Goal: Information Seeking & Learning: Learn about a topic

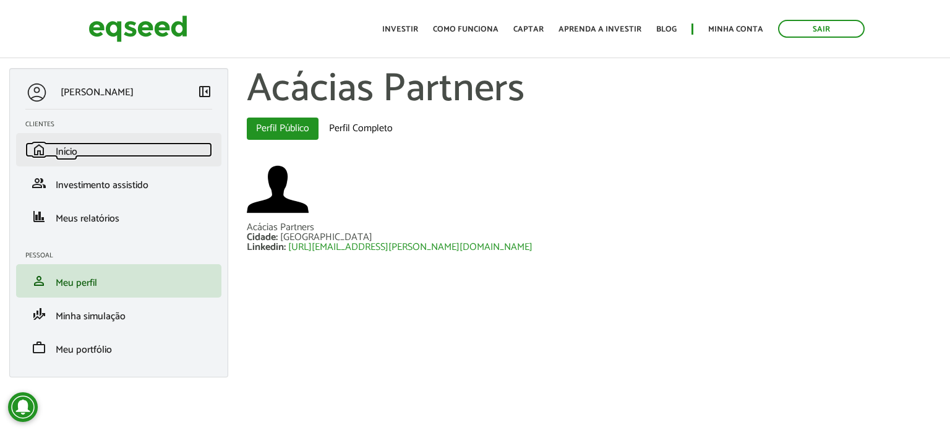
click at [97, 146] on link "home Início" at bounding box center [118, 149] width 187 height 15
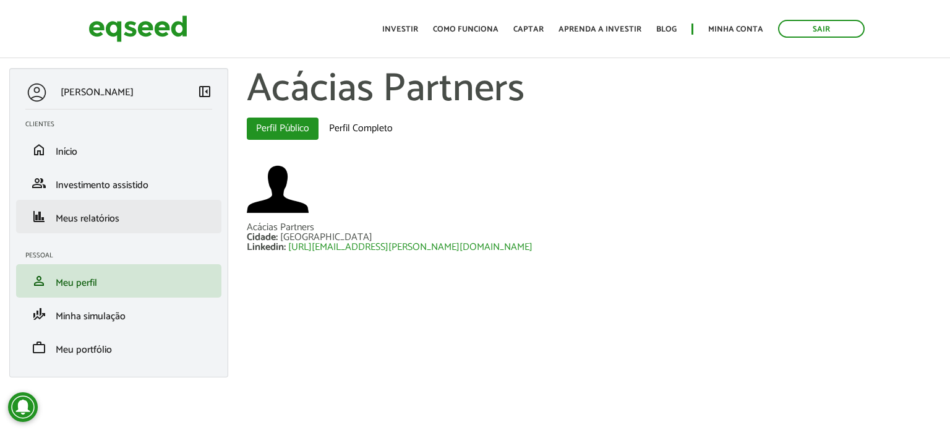
click at [103, 227] on li "finance Meus relatórios" at bounding box center [118, 216] width 205 height 33
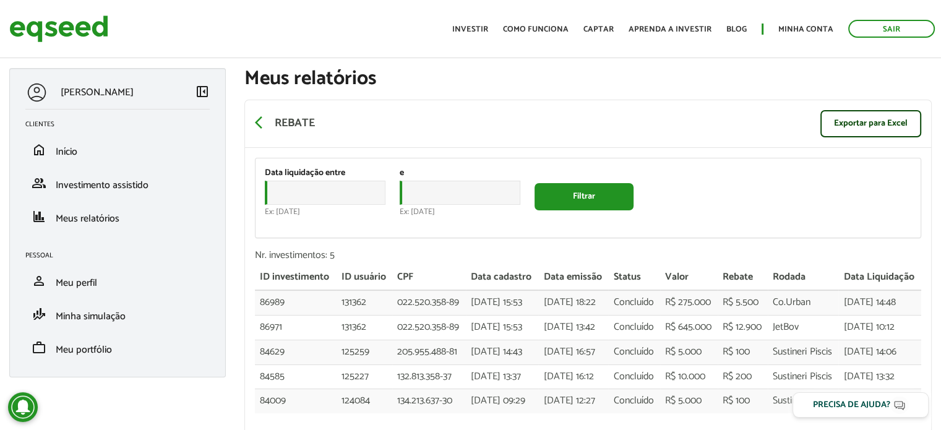
click at [746, 192] on div "Data liquidação entre Data Ex: 30/09/2025 e Data Ex: 30/09/2025 Filtrar" at bounding box center [587, 197] width 665 height 79
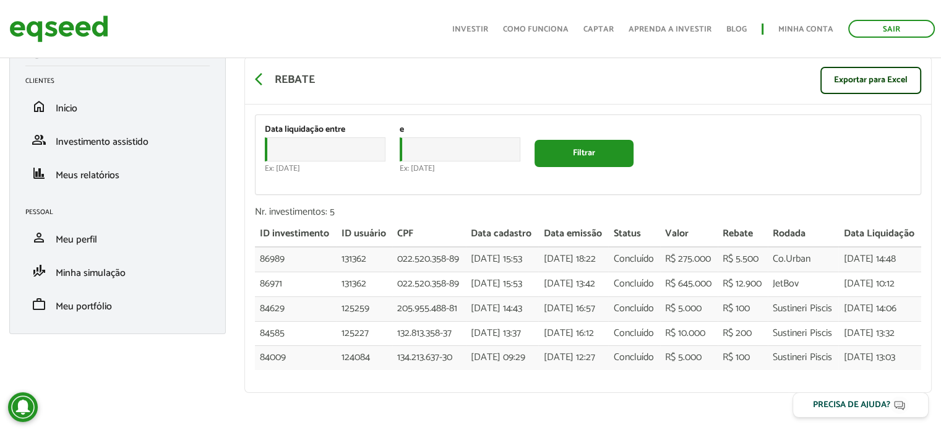
scroll to position [124, 0]
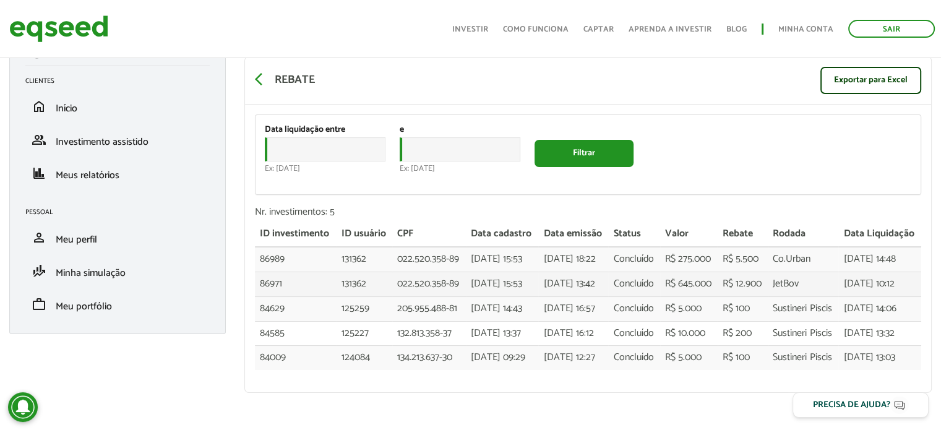
drag, startPoint x: 881, startPoint y: 247, endPoint x: 837, endPoint y: 235, distance: 45.6
click at [837, 271] on tr "86971 131362 022.520.358-89 22/08/2025 - 15:53 25/08/2025 - 13:42 Concluído R$ …" at bounding box center [588, 283] width 666 height 25
click at [837, 271] on td "JetBov" at bounding box center [802, 283] width 70 height 25
drag, startPoint x: 913, startPoint y: 286, endPoint x: 891, endPoint y: 254, distance: 38.6
click at [891, 271] on td "30/09/2025 - 10:12" at bounding box center [879, 283] width 83 height 25
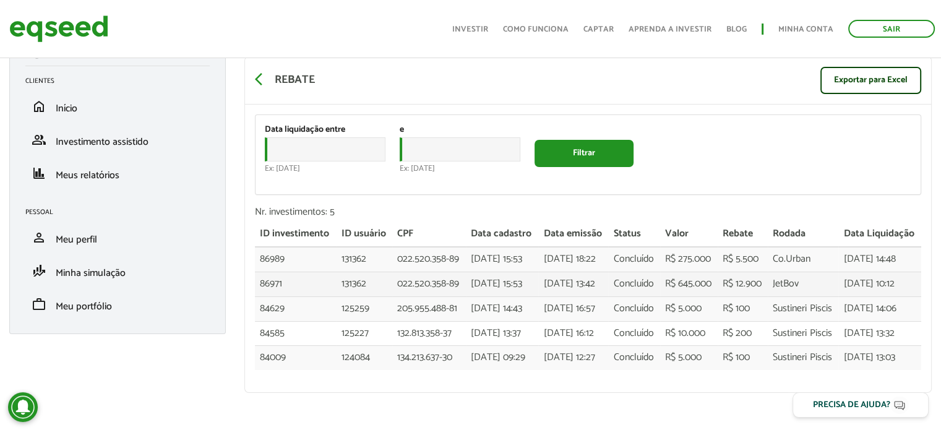
copy td "30/09/2025 - 10:12"
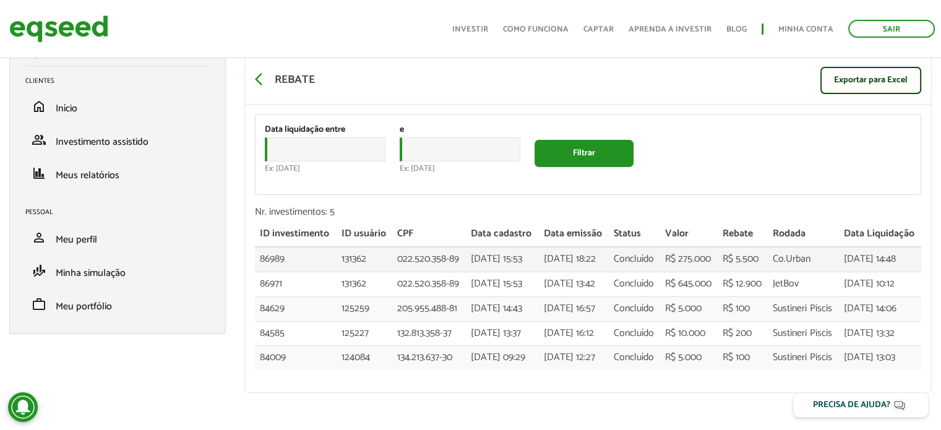
click at [902, 247] on td "18/09/2025 - 14:48" at bounding box center [879, 259] width 83 height 25
drag, startPoint x: 736, startPoint y: 110, endPoint x: 724, endPoint y: 108, distance: 11.9
click at [736, 115] on div "Data liquidação entre Data Ex: 30/09/2025 e Data Ex: 30/09/2025 Filtrar" at bounding box center [587, 154] width 665 height 79
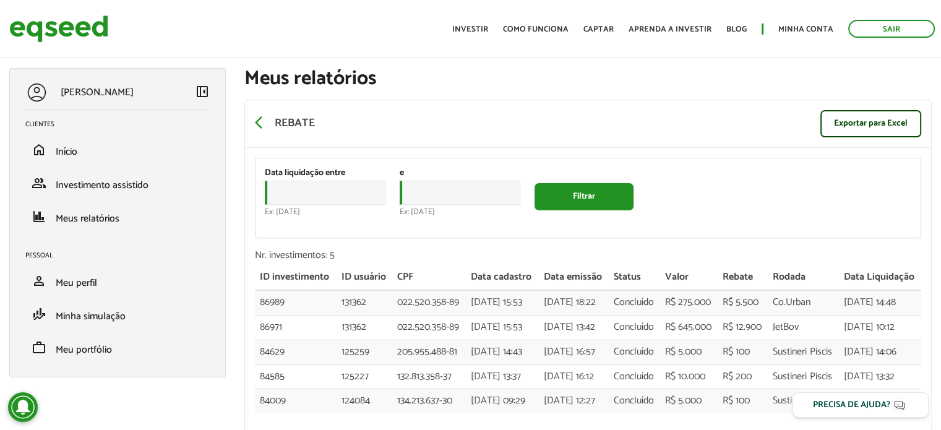
drag, startPoint x: 773, startPoint y: 207, endPoint x: 773, endPoint y: 213, distance: 6.8
click at [773, 207] on div "Data liquidação entre Data Ex: 30/09/2025 e Data Ex: 30/09/2025 Filtrar" at bounding box center [587, 197] width 665 height 79
click at [257, 118] on span "arrow_back_ios" at bounding box center [262, 122] width 15 height 15
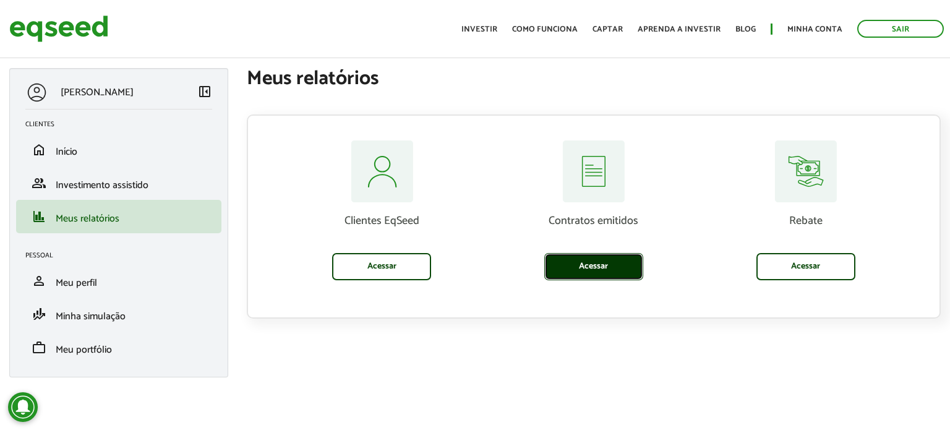
click at [568, 270] on link "Acessar" at bounding box center [593, 266] width 99 height 27
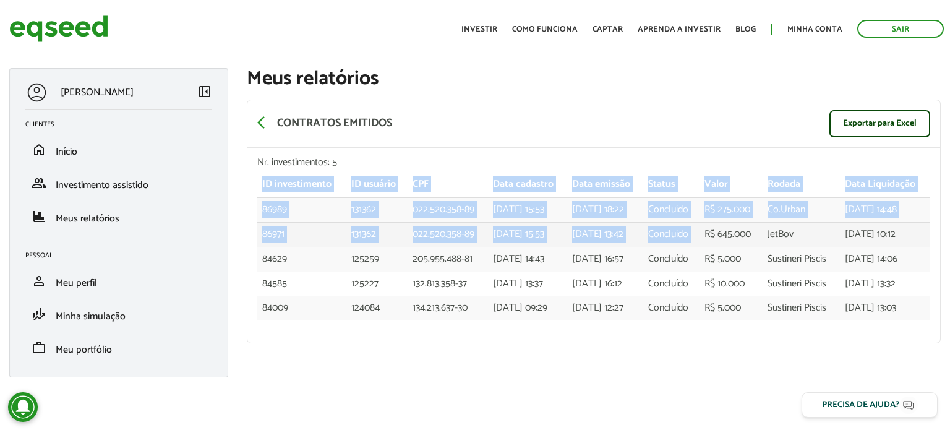
drag, startPoint x: 309, startPoint y: 229, endPoint x: 709, endPoint y: 234, distance: 399.5
click at [709, 234] on div "Nr. investimentos: 5 ID investimento ID usuário CPF Data cadastro Data emissão …" at bounding box center [593, 245] width 693 height 195
click at [709, 234] on td "R$ 645.000" at bounding box center [730, 234] width 63 height 25
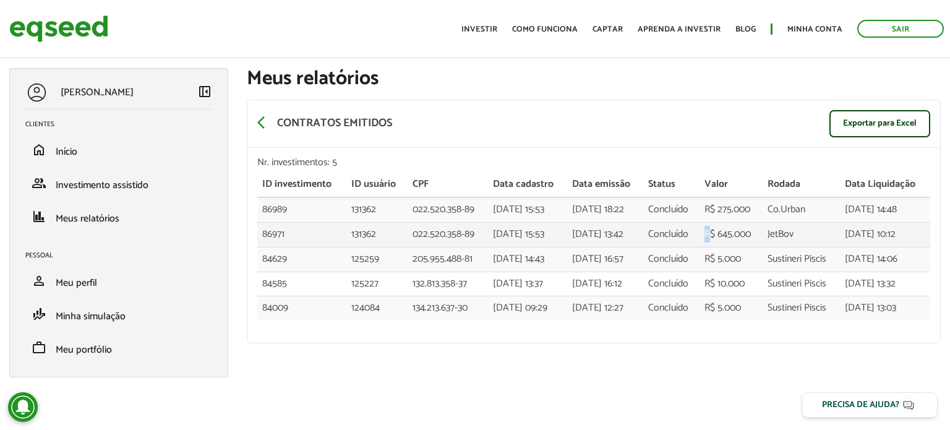
click at [709, 234] on td "R$ 645.000" at bounding box center [730, 234] width 63 height 25
click at [548, 236] on td "[DATE] 15:53" at bounding box center [527, 234] width 79 height 25
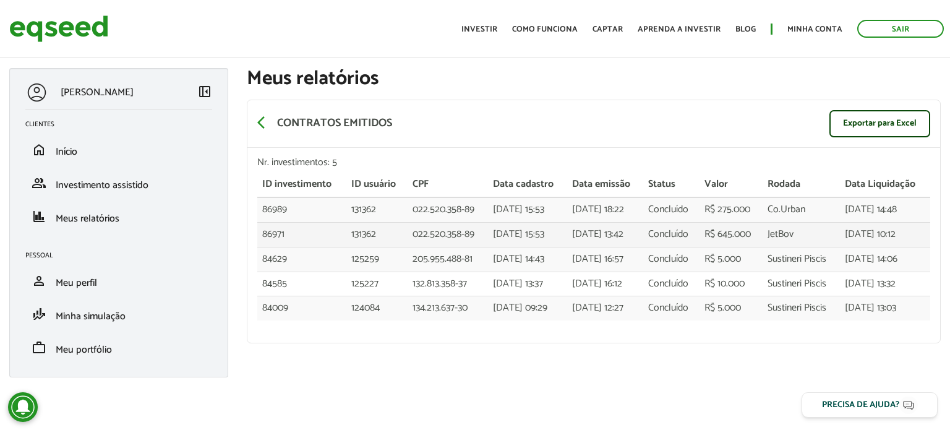
drag, startPoint x: 289, startPoint y: 182, endPoint x: 922, endPoint y: 241, distance: 635.9
click at [922, 241] on div "Nr. investimentos: 5 ID investimento ID usuário CPF Data cadastro Data emissão …" at bounding box center [593, 245] width 693 height 195
copy div "ID investimento ID usuário CPF Data cadastro Data emissão Status Valor Rodada D…"
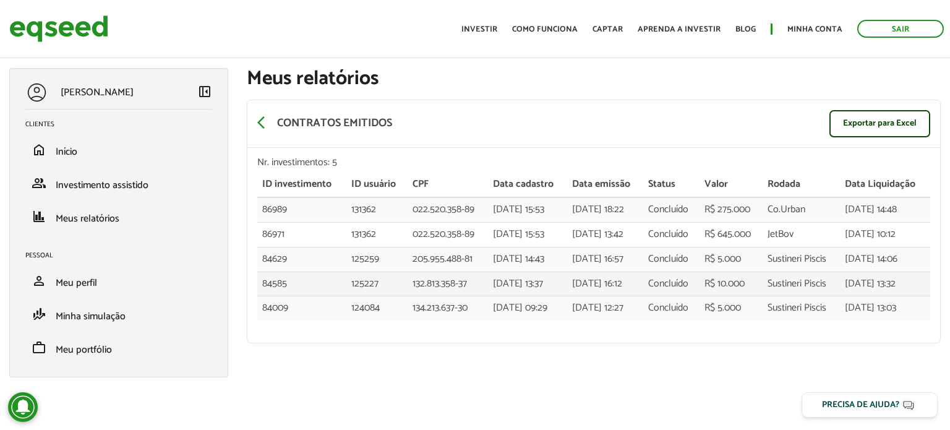
click at [591, 288] on td "[DATE] 16:12" at bounding box center [605, 283] width 77 height 25
click at [419, 365] on div "BRUNO ANTOUN left_panel_close Clientes home Início group Investimento assistido…" at bounding box center [475, 229] width 950 height 322
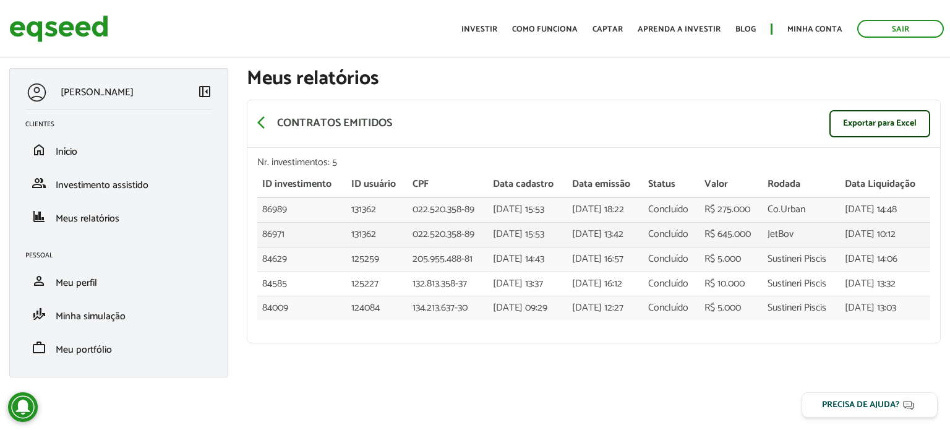
drag, startPoint x: 711, startPoint y: 137, endPoint x: 732, endPoint y: 237, distance: 102.5
click at [711, 137] on div "arrow_back_ios Contratos emitidos Exportar para Excel" at bounding box center [593, 124] width 693 height 48
click at [268, 122] on span "arrow_back_ios" at bounding box center [264, 122] width 15 height 15
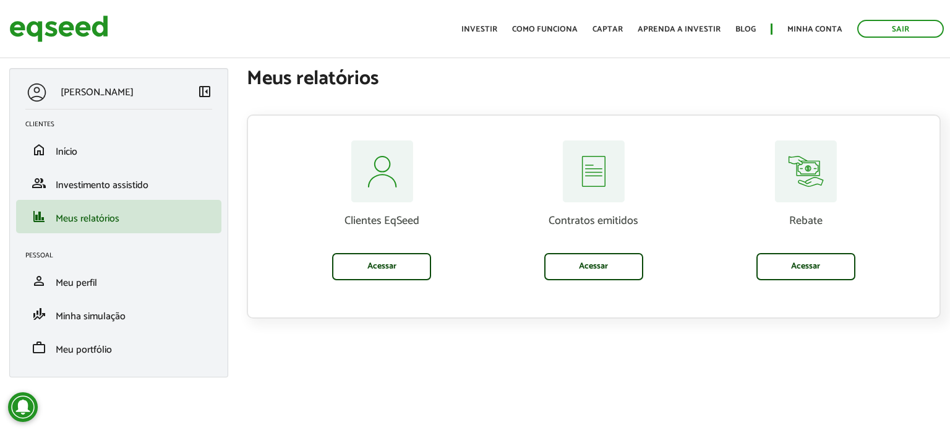
click at [665, 314] on div "Contratos emitidos Acessar" at bounding box center [594, 228] width 212 height 177
click at [884, 361] on div "BRUNO ANTOUN left_panel_close Clientes home Início group Investimento assistido…" at bounding box center [475, 229] width 950 height 322
click at [826, 380] on div "BRUNO ANTOUN left_panel_close Clientes home Início group Investimento assistido…" at bounding box center [475, 229] width 950 height 322
drag, startPoint x: 824, startPoint y: 375, endPoint x: 800, endPoint y: 351, distance: 33.7
click at [795, 358] on div "BRUNO ANTOUN left_panel_close Clientes home Início group Investimento assistido…" at bounding box center [475, 229] width 950 height 322
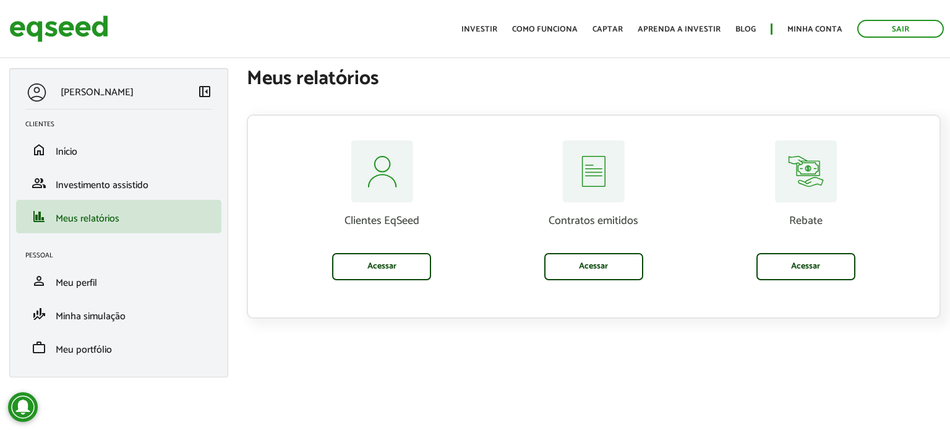
click at [800, 351] on div "BRUNO ANTOUN left_panel_close Clientes home Início group Investimento assistido…" at bounding box center [475, 229] width 950 height 322
click at [364, 426] on body "Sair Toggle navigation Toggle navigation Início Investir Como funciona" at bounding box center [475, 215] width 950 height 430
click at [783, 361] on div "BRUNO ANTOUN left_panel_close Clientes home Início group Investimento assistido…" at bounding box center [475, 229] width 950 height 322
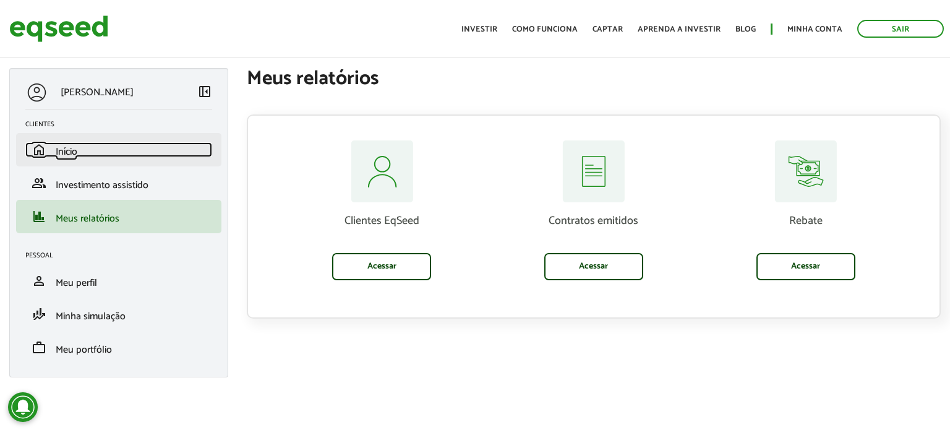
click at [85, 143] on link "home Início" at bounding box center [118, 149] width 187 height 15
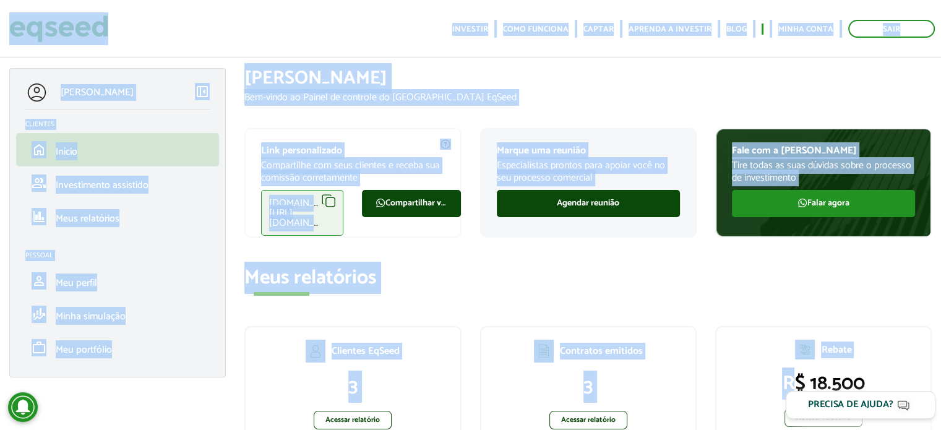
drag, startPoint x: 798, startPoint y: 373, endPoint x: 860, endPoint y: 393, distance: 65.1
click at [860, 393] on body "Sair Toggle navigation Toggle navigation Início Investir Como funciona" at bounding box center [470, 215] width 941 height 430
click at [723, 287] on h2 "Meus relatórios" at bounding box center [587, 278] width 687 height 22
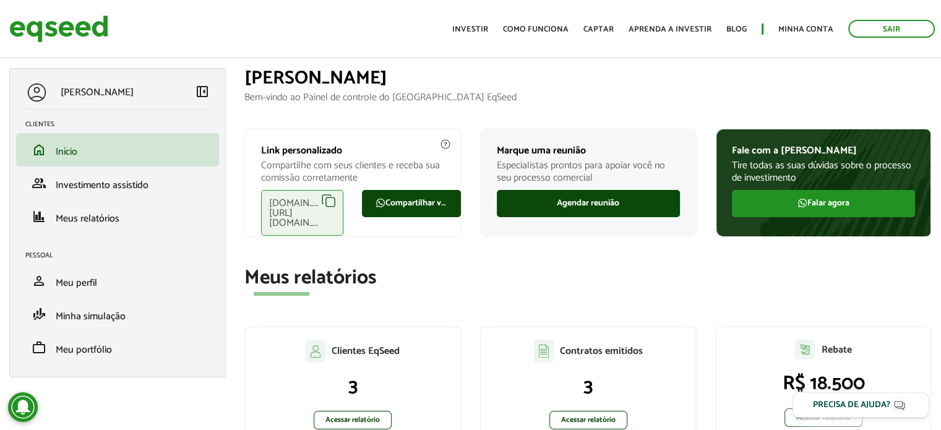
click at [691, 275] on h2 "Meus relatórios" at bounding box center [587, 278] width 687 height 22
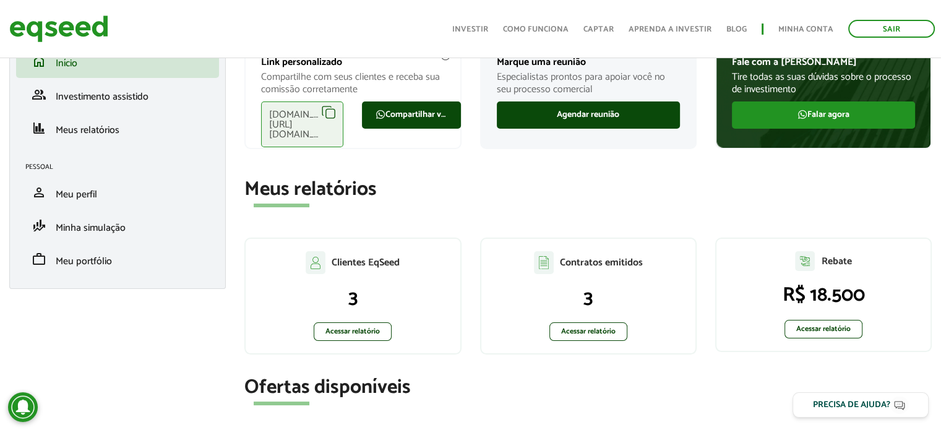
scroll to position [62, 0]
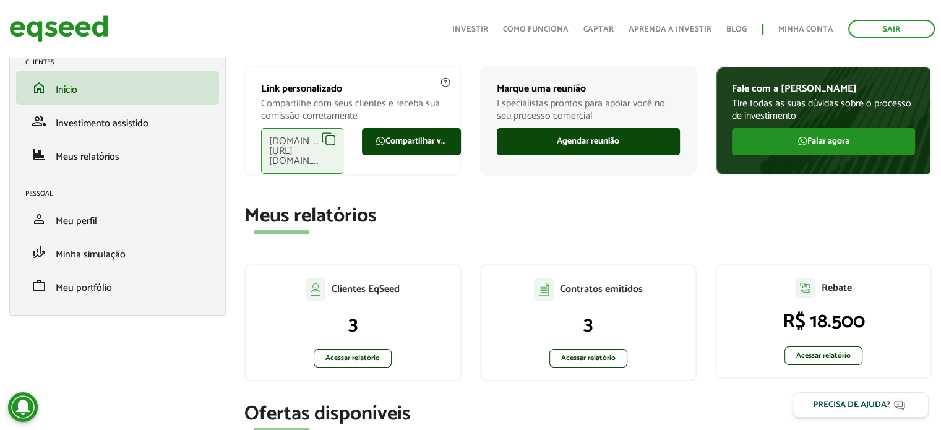
click at [732, 241] on section "Meus relatórios Clientes EqSeed 3 Acessar relatório Contratos emitidos 3 Acessa…" at bounding box center [587, 299] width 687 height 188
click at [761, 244] on section "Meus relatórios Clientes EqSeed 3 Acessar relatório Contratos emitidos 3 Acessa…" at bounding box center [587, 299] width 687 height 188
drag, startPoint x: 868, startPoint y: 327, endPoint x: 787, endPoint y: 286, distance: 90.4
click at [787, 286] on div "Rebate R$ 18.500 Acessar relatório" at bounding box center [823, 321] width 216 height 114
click at [787, 286] on div "Rebate" at bounding box center [822, 288] width 189 height 20
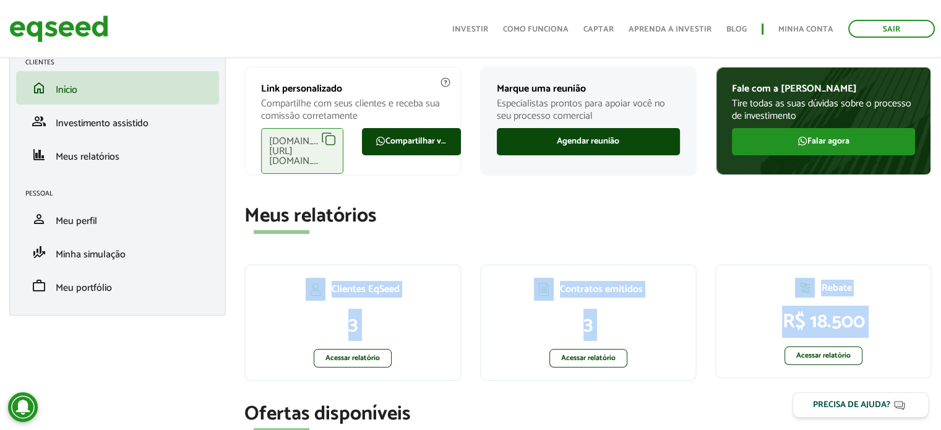
drag, startPoint x: 509, startPoint y: 281, endPoint x: 894, endPoint y: 356, distance: 392.5
click at [894, 356] on section "Meus relatórios Clientes EqSeed 3 Acessar relatório Contratos emitidos 3 Acessa…" at bounding box center [587, 299] width 687 height 188
click at [894, 356] on p "Acessar relatório" at bounding box center [822, 355] width 189 height 19
drag, startPoint x: 895, startPoint y: 369, endPoint x: 245, endPoint y: 203, distance: 670.6
click at [245, 205] on section "Meus relatórios Clientes EqSeed 3 Acessar relatório Contratos emitidos 3 Acessa…" at bounding box center [587, 299] width 687 height 188
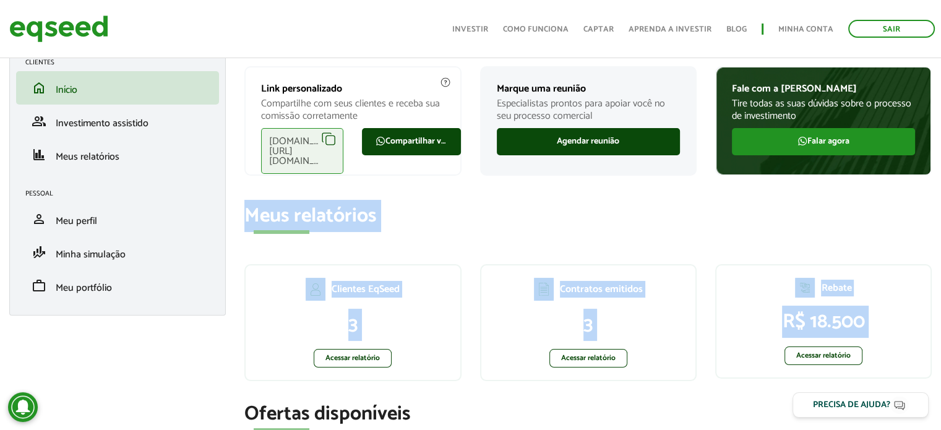
click at [245, 205] on h2 "Meus relatórios" at bounding box center [587, 216] width 687 height 22
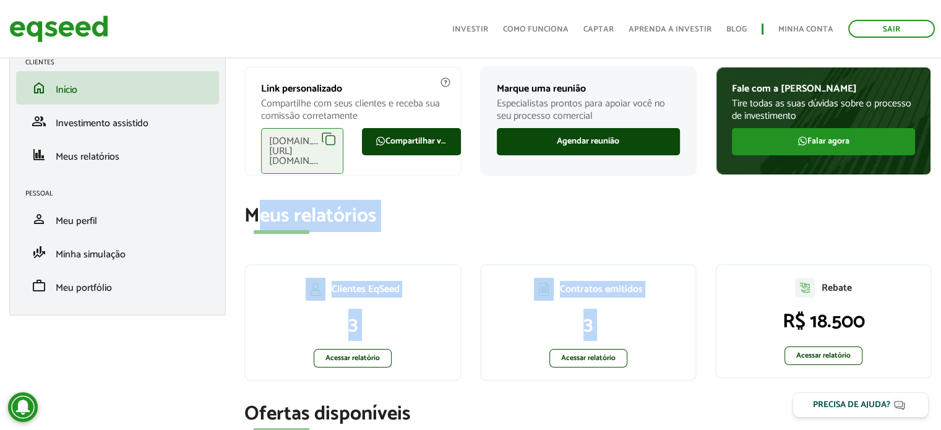
drag, startPoint x: 562, startPoint y: 273, endPoint x: 621, endPoint y: 388, distance: 129.4
click at [621, 388] on section "Meus relatórios Clientes EqSeed 3 Acessar relatório Contratos emitidos 3 Acessa…" at bounding box center [587, 299] width 687 height 188
click at [621, 388] on div "Contratos emitidos 3 Acessar relatório" at bounding box center [588, 328] width 235 height 129
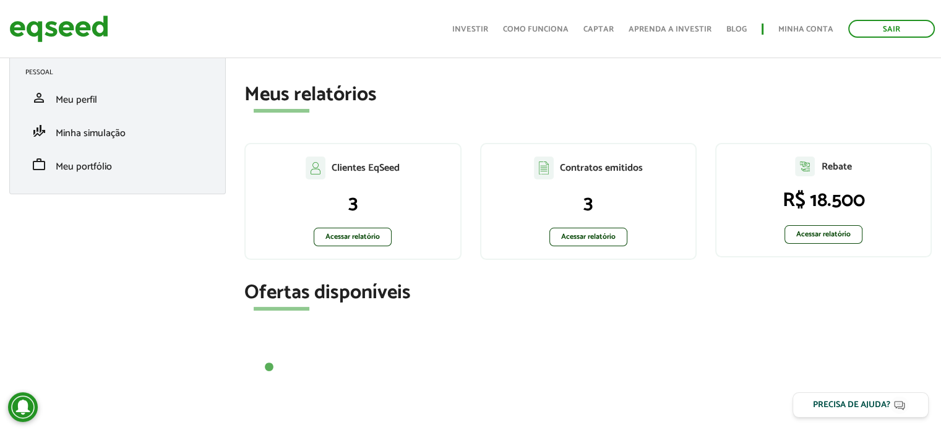
scroll to position [186, 0]
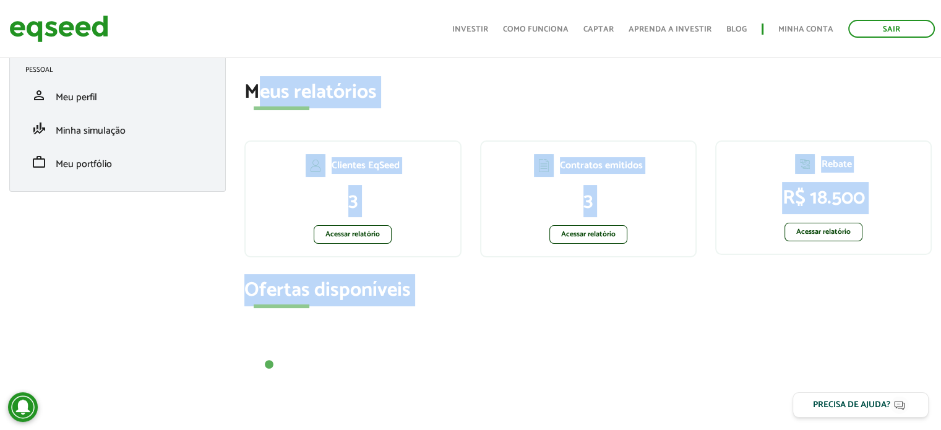
drag, startPoint x: 555, startPoint y: 319, endPoint x: 264, endPoint y: 79, distance: 377.3
click at [264, 79] on div "Olá, [PERSON_NAME]-vindo ao Painel de controle do [GEOGRAPHIC_DATA] EqSeed Link…" at bounding box center [587, 348] width 687 height 931
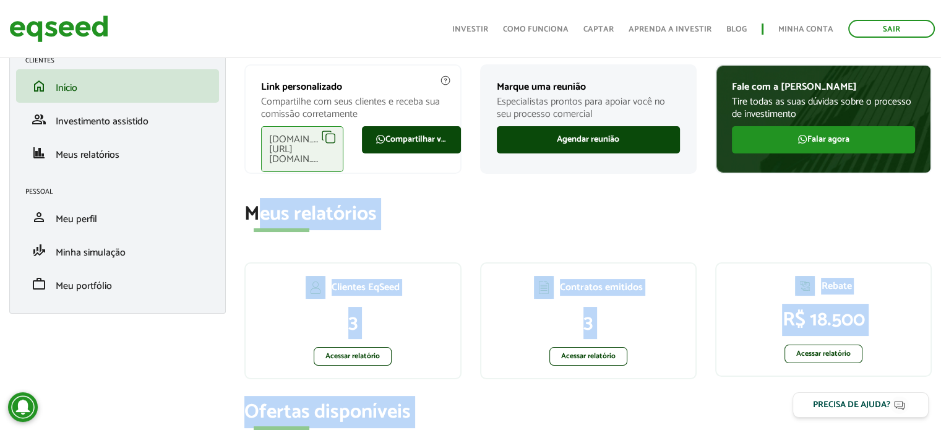
scroll to position [62, 0]
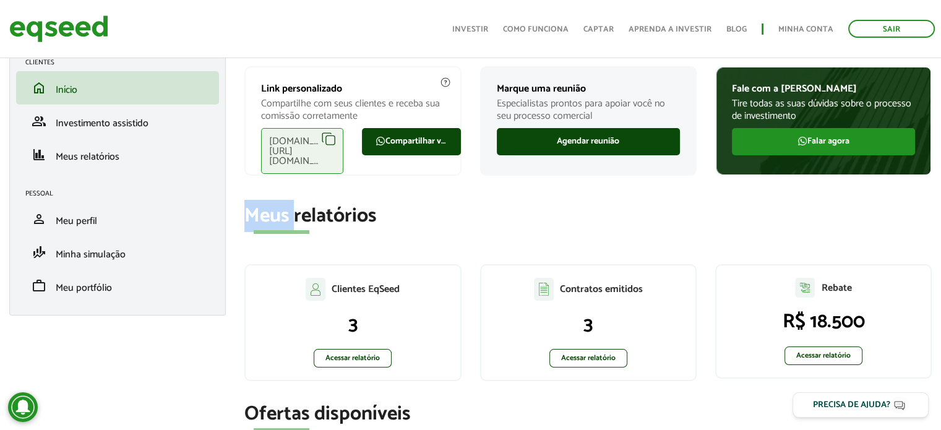
drag, startPoint x: 269, startPoint y: 187, endPoint x: 698, endPoint y: 309, distance: 446.1
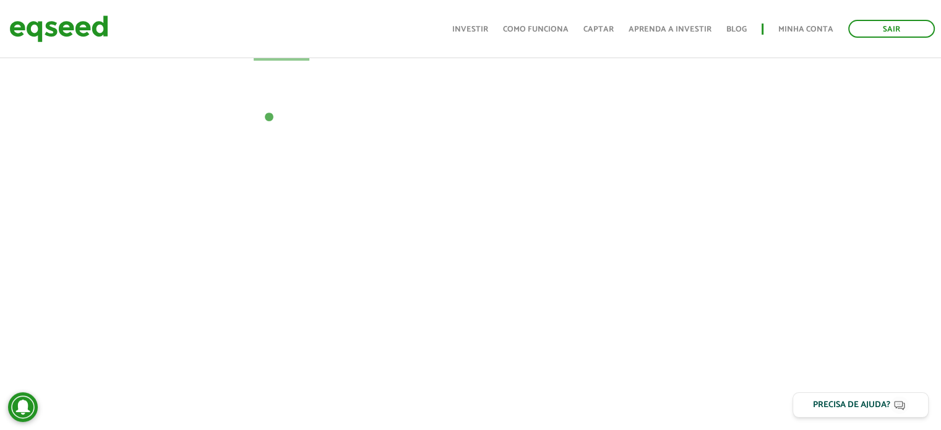
scroll to position [603, 0]
click at [787, 29] on link "Minha conta" at bounding box center [805, 29] width 55 height 8
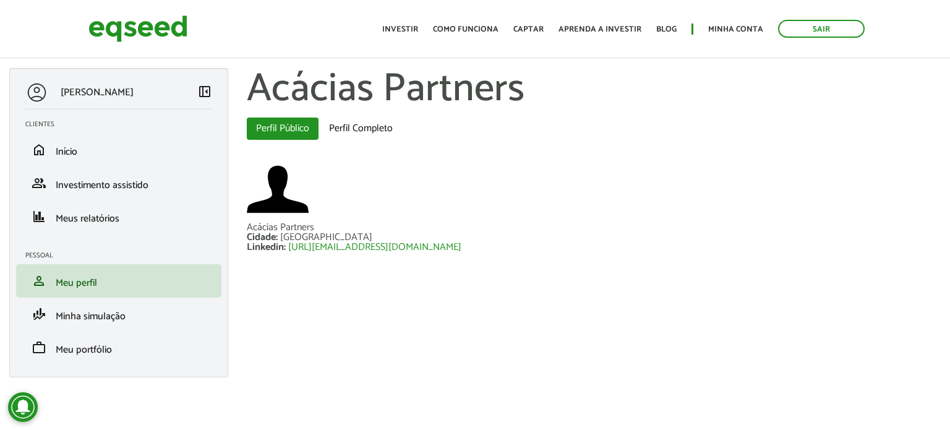
click at [837, 241] on div "Cidade : [GEOGRAPHIC_DATA]" at bounding box center [594, 238] width 694 height 10
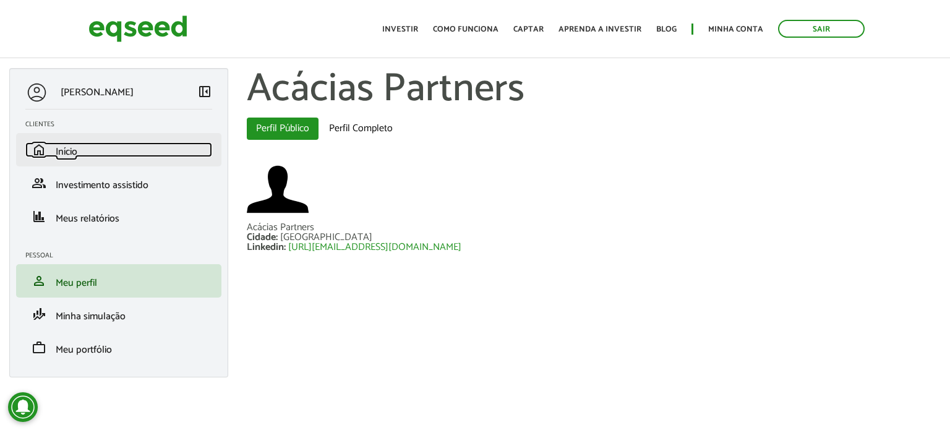
click at [88, 145] on link "home Início" at bounding box center [118, 149] width 187 height 15
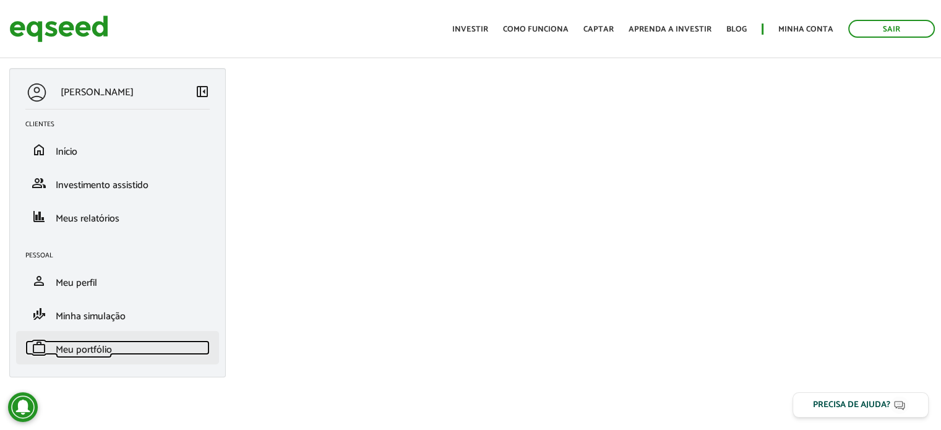
click at [81, 353] on span "Meu portfólio" at bounding box center [84, 349] width 56 height 17
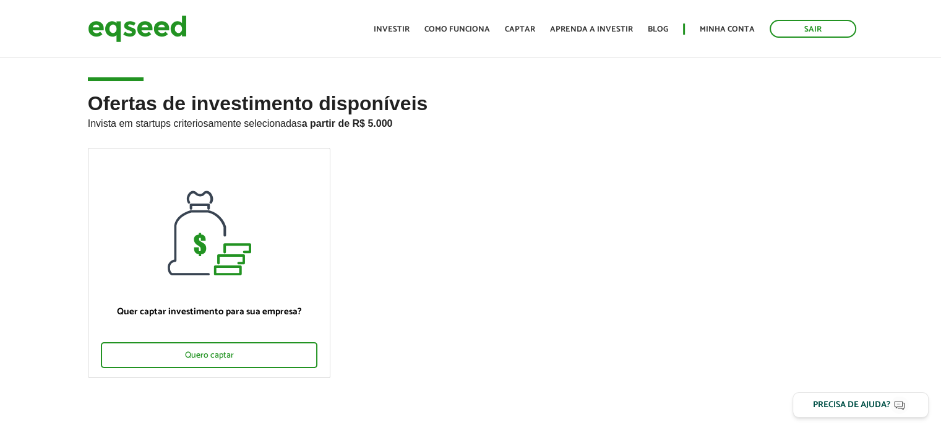
click at [378, 31] on ul "Início Investir Como funciona Captar Aprenda a investir Blog Minha conta Sair" at bounding box center [614, 29] width 495 height 18
click at [395, 27] on link "Investir" at bounding box center [392, 29] width 36 height 8
click at [688, 223] on ul "Quer captar investimento para sua empresa? Quero captar" at bounding box center [471, 273] width 784 height 251
drag, startPoint x: 897, startPoint y: 276, endPoint x: 672, endPoint y: 227, distance: 230.5
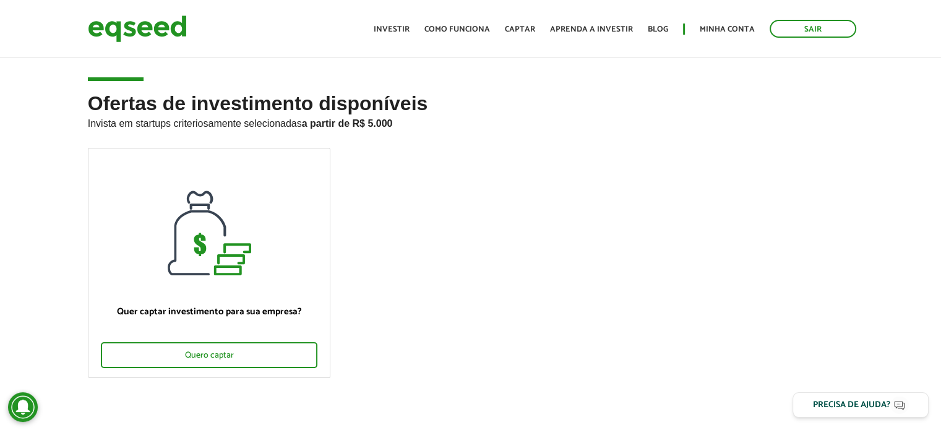
click at [897, 276] on div "Ofertas de investimento disponíveis Invista em startups criteriosamente selecio…" at bounding box center [470, 275] width 941 height 364
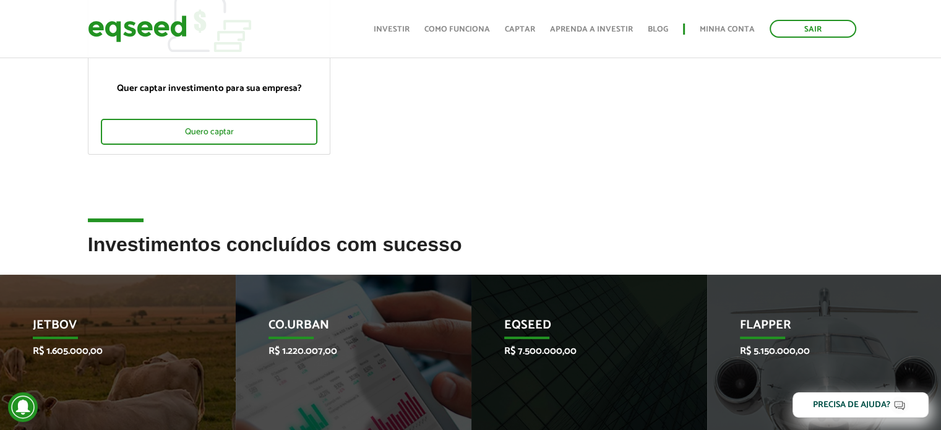
scroll to position [247, 0]
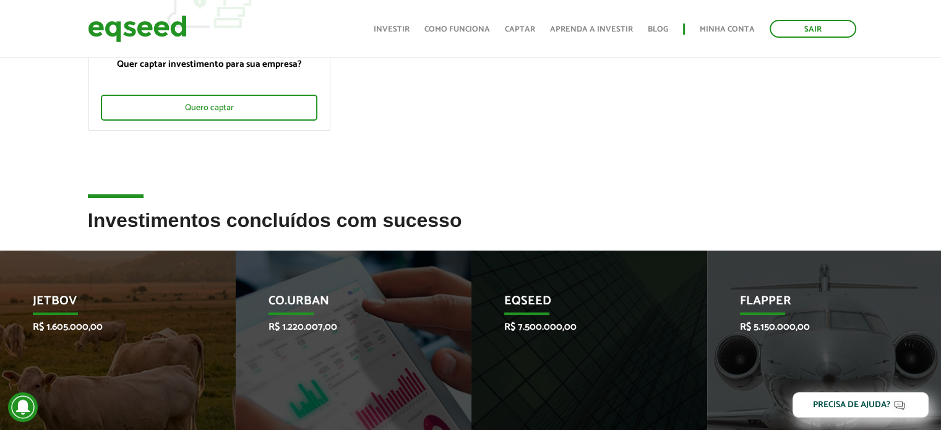
click at [753, 143] on ul "Quer captar investimento para sua empresa? Quero captar" at bounding box center [471, 25] width 784 height 251
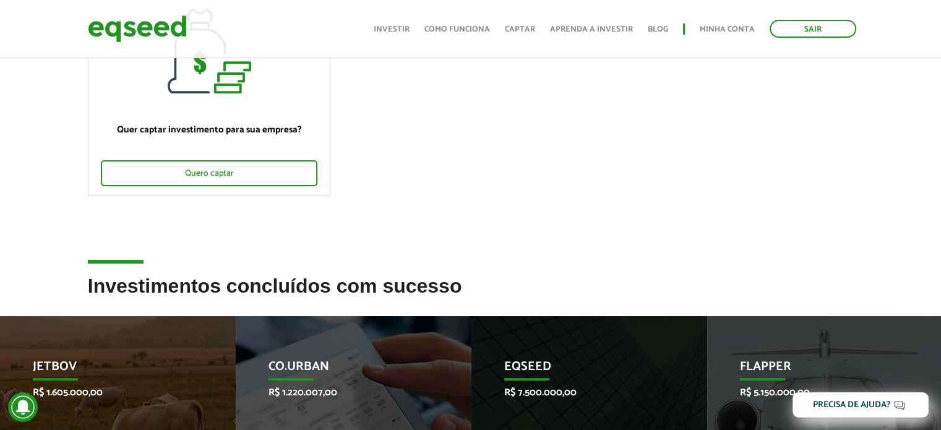
scroll to position [0, 0]
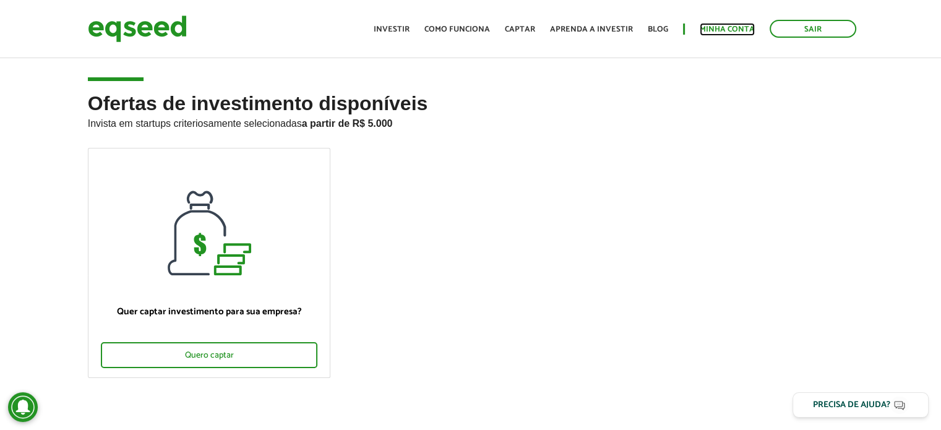
click at [725, 27] on link "Minha conta" at bounding box center [726, 29] width 55 height 8
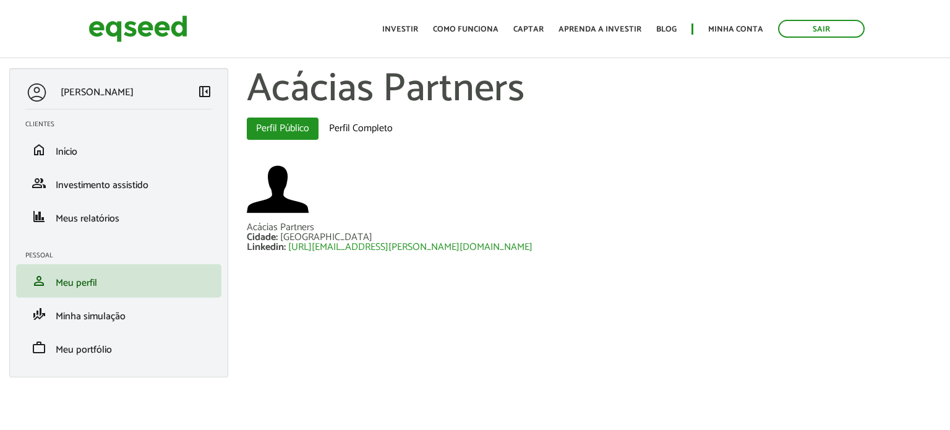
click at [792, 192] on div at bounding box center [594, 190] width 694 height 64
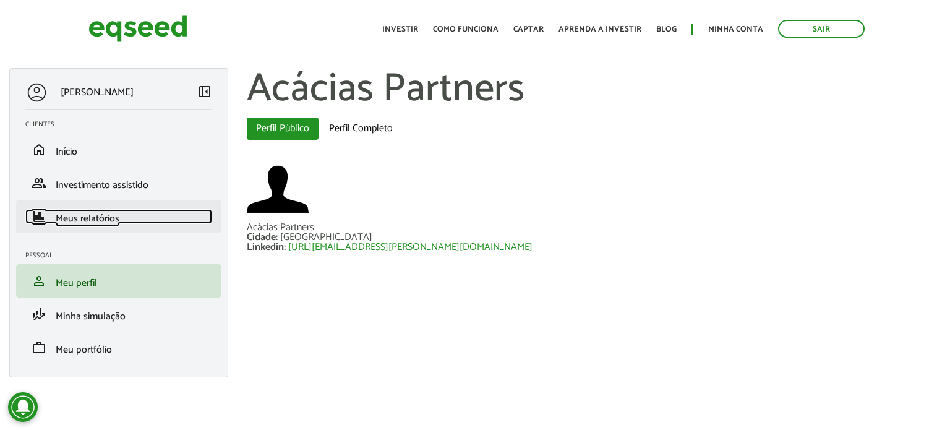
click at [83, 218] on span "Meus relatórios" at bounding box center [88, 218] width 64 height 17
